Goal: Task Accomplishment & Management: Manage account settings

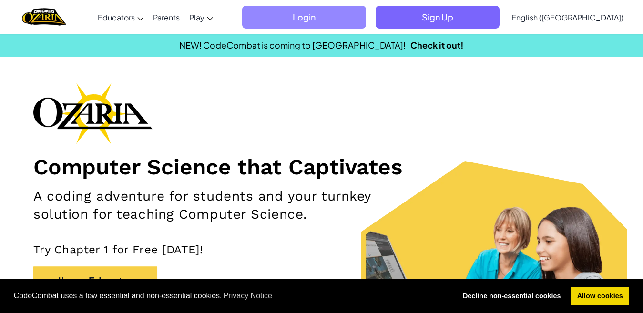
click at [361, 17] on span "Login" at bounding box center [304, 17] width 124 height 23
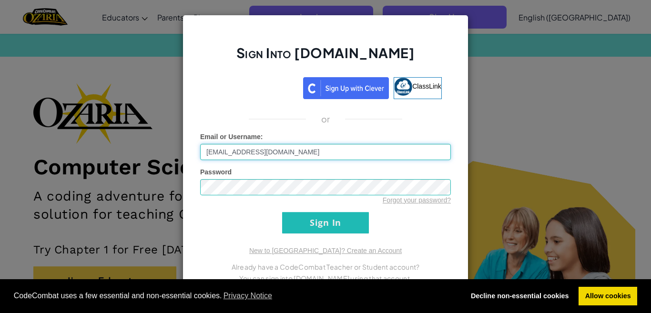
type input "[EMAIL_ADDRESS][DOMAIN_NAME]"
click at [315, 222] on input "Sign In" at bounding box center [325, 222] width 87 height 21
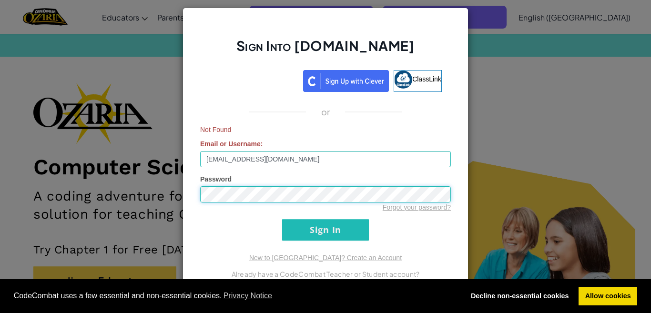
click at [79, 191] on div "Sign Into [DOMAIN_NAME] ClassLink or Not Found Email or Username : [EMAIL_ADDRE…" at bounding box center [325, 156] width 651 height 313
click at [307, 228] on input "Sign In" at bounding box center [325, 229] width 87 height 21
click at [310, 162] on input "[EMAIL_ADDRESS][DOMAIN_NAME]" at bounding box center [325, 159] width 251 height 16
drag, startPoint x: 310, startPoint y: 162, endPoint x: 149, endPoint y: 176, distance: 161.3
click at [149, 176] on div "Sign Into [DOMAIN_NAME] ClassLink or Not Found Email or Username : [EMAIL_ADDRE…" at bounding box center [325, 156] width 651 height 313
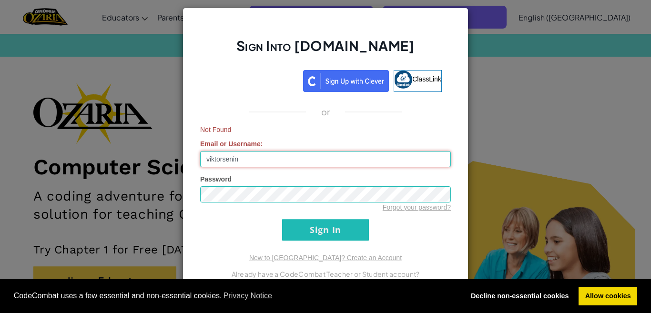
type input "viktorsenin"
click at [317, 236] on input "Sign In" at bounding box center [325, 229] width 87 height 21
drag, startPoint x: 290, startPoint y: 161, endPoint x: 116, endPoint y: 168, distance: 173.7
click at [116, 168] on div "Sign Into [DOMAIN_NAME] ClassLink or Not Found Email or Username : viktorsenin …" at bounding box center [325, 156] width 651 height 313
type input "7sviktorseninS"
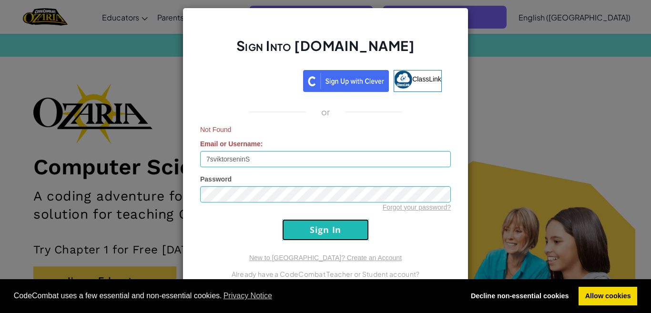
click at [305, 227] on input "Sign In" at bounding box center [325, 229] width 87 height 21
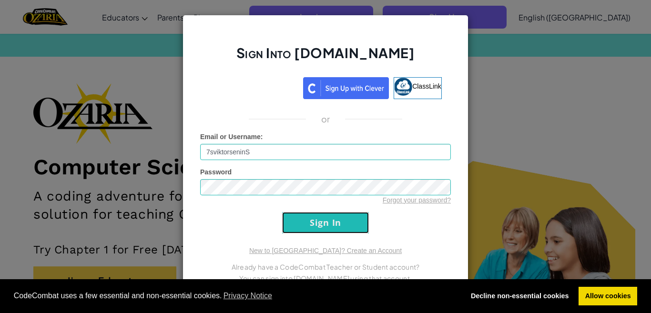
click at [305, 227] on input "Sign In" at bounding box center [325, 222] width 87 height 21
